Goal: Find specific page/section: Find specific page/section

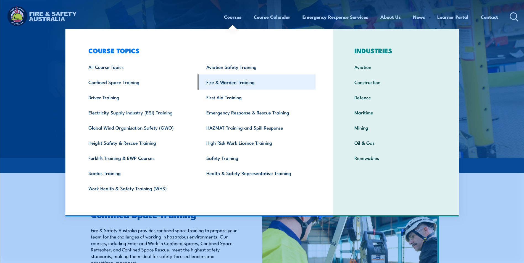
click at [226, 85] on link "Fire & Warden Training" at bounding box center [257, 82] width 118 height 15
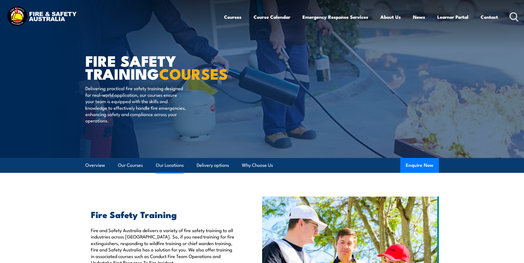
click at [174, 165] on link "Our Locations" at bounding box center [170, 165] width 28 height 15
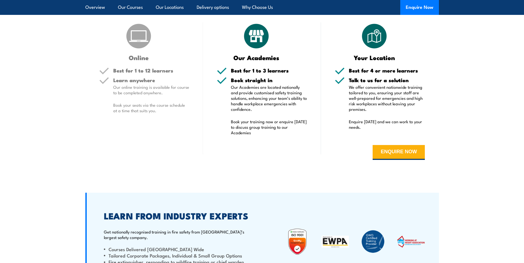
scroll to position [1049, 0]
